Goal: Task Accomplishment & Management: Complete application form

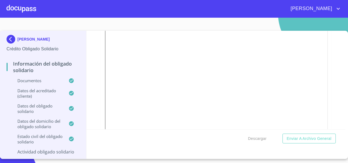
scroll to position [711, 0]
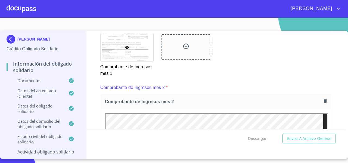
click at [185, 49] on div at bounding box center [186, 47] width 7 height 8
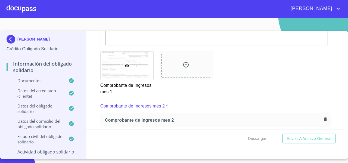
scroll to position [691, 0]
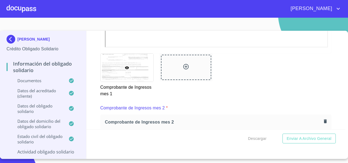
click at [183, 63] on icon at bounding box center [186, 66] width 7 height 7
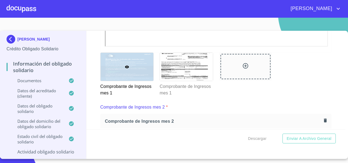
scroll to position [693, 0]
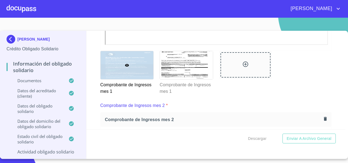
click at [28, 9] on div at bounding box center [22, 8] width 30 height 17
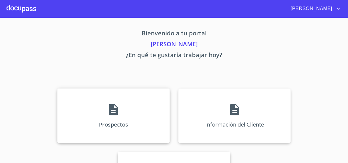
click at [103, 93] on div "Prospectos" at bounding box center [113, 115] width 112 height 54
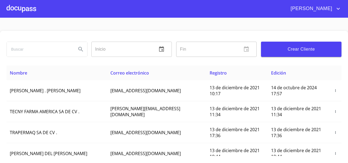
click at [34, 44] on input "search" at bounding box center [39, 49] width 65 height 15
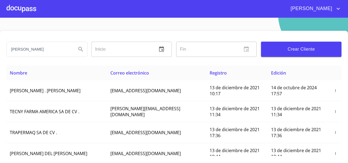
type input "[PERSON_NAME]"
click at [80, 52] on button "Search" at bounding box center [80, 49] width 13 height 13
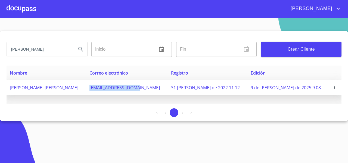
drag, startPoint x: 100, startPoint y: 87, endPoint x: 154, endPoint y: 91, distance: 54.7
click at [154, 91] on td "[EMAIL_ADDRESS][DOMAIN_NAME]" at bounding box center [127, 87] width 82 height 15
copy span "[EMAIL_ADDRESS][DOMAIN_NAME]"
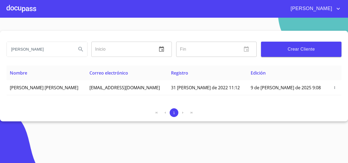
click at [30, 9] on div at bounding box center [22, 8] width 30 height 17
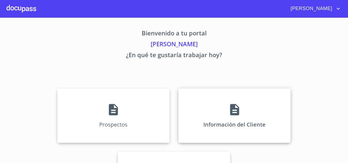
click at [198, 100] on div "Información del Cliente" at bounding box center [234, 115] width 112 height 54
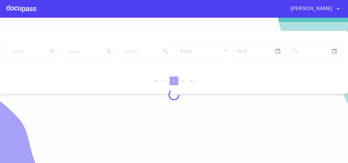
click at [25, 49] on div at bounding box center [174, 94] width 348 height 145
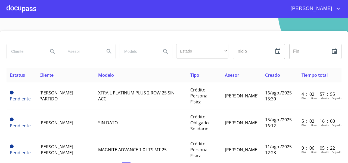
click at [25, 51] on input "search" at bounding box center [25, 51] width 37 height 15
type input "[PERSON_NAME]"
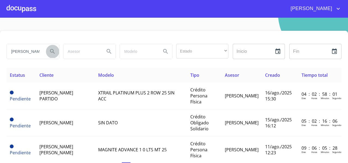
click at [47, 53] on button "Search" at bounding box center [52, 51] width 13 height 13
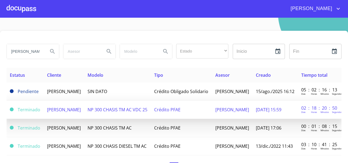
click at [83, 117] on td "[PERSON_NAME]" at bounding box center [64, 110] width 40 height 18
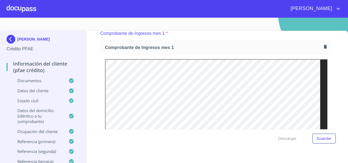
scroll to position [588, 0]
